Goal: Communication & Community: Ask a question

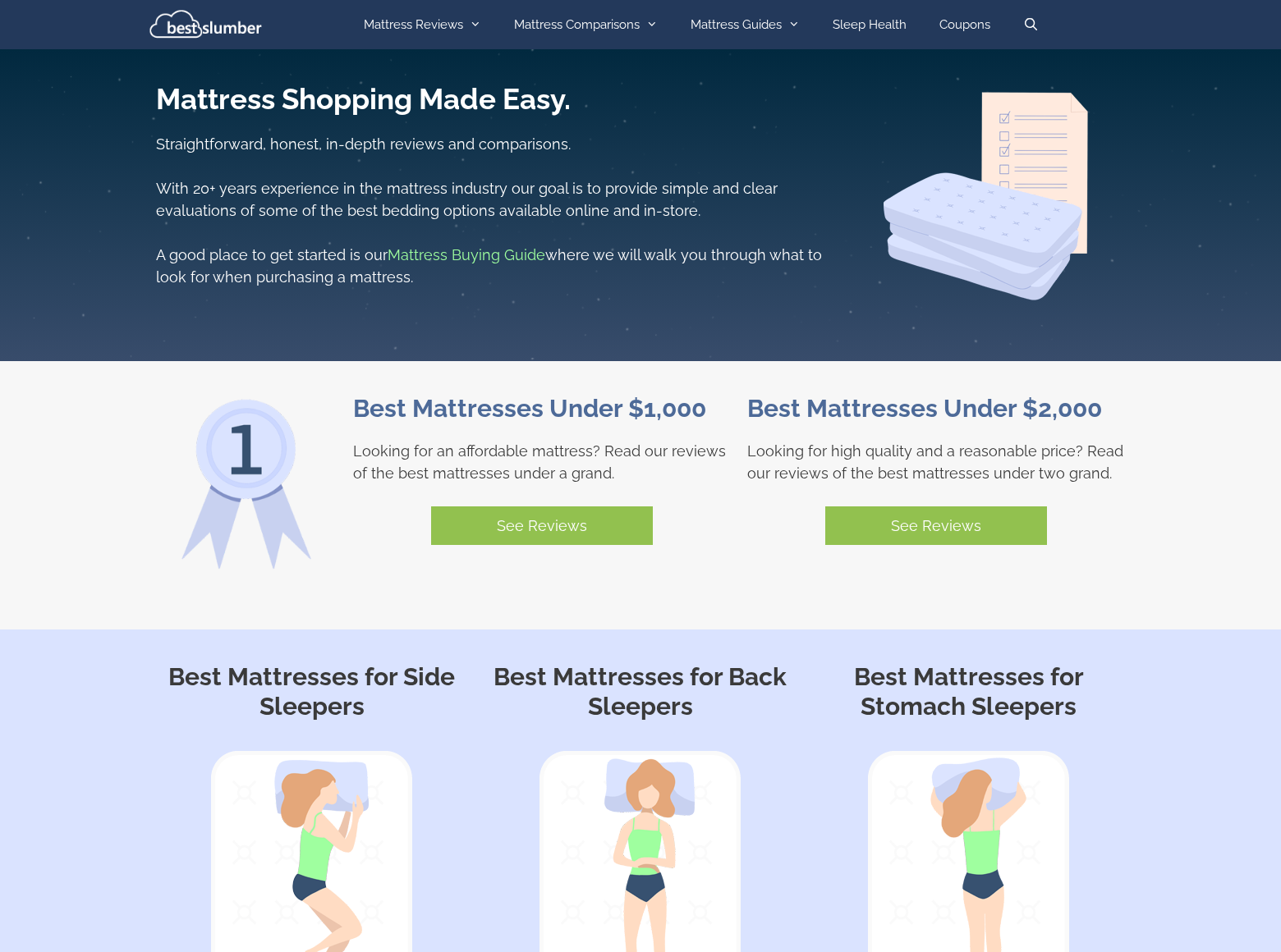
scroll to position [1012, 0]
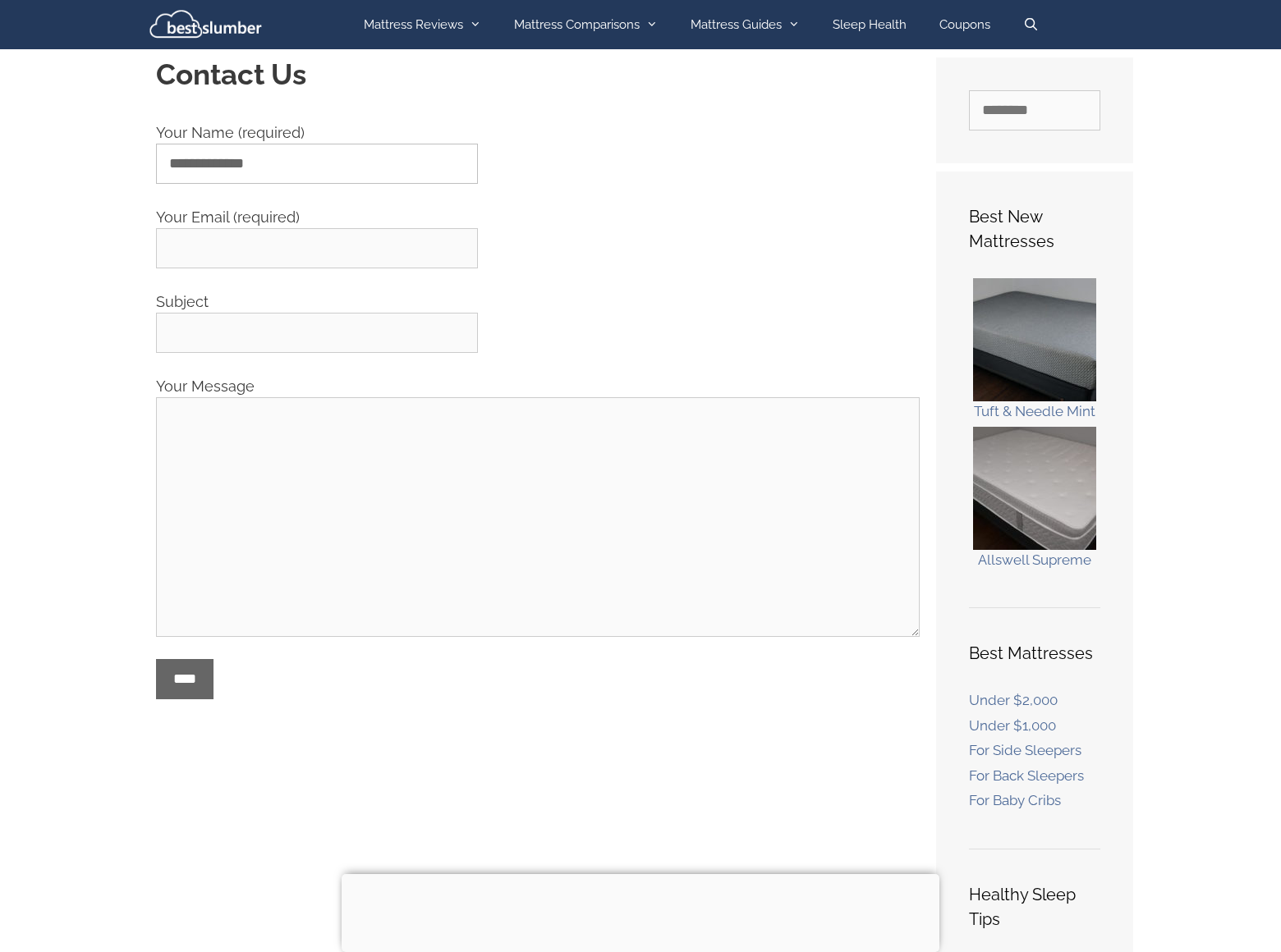
type input "**********"
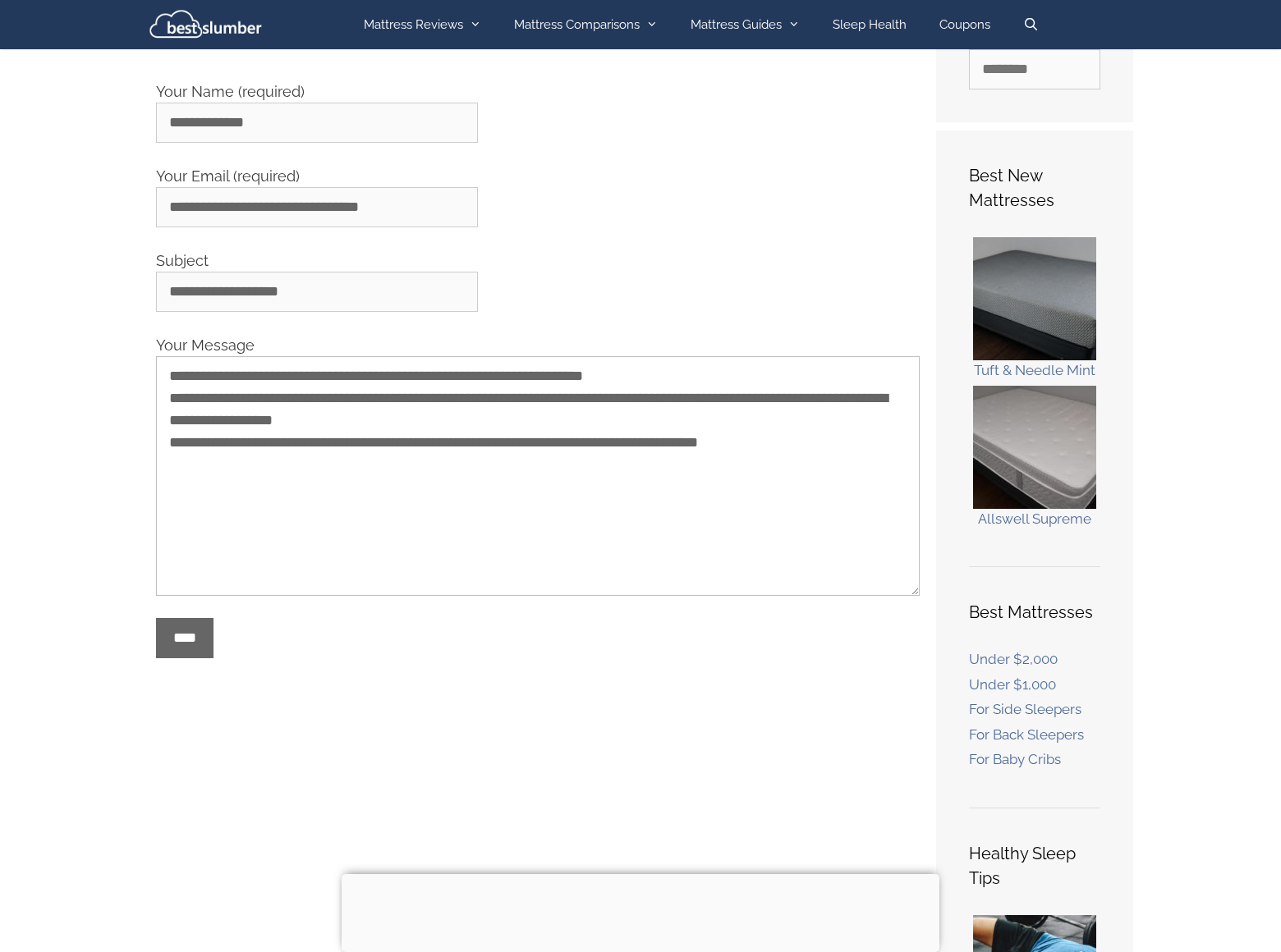
type textarea "**********"
click at [190, 638] on input "****" at bounding box center [184, 638] width 57 height 40
